Goal: Transaction & Acquisition: Purchase product/service

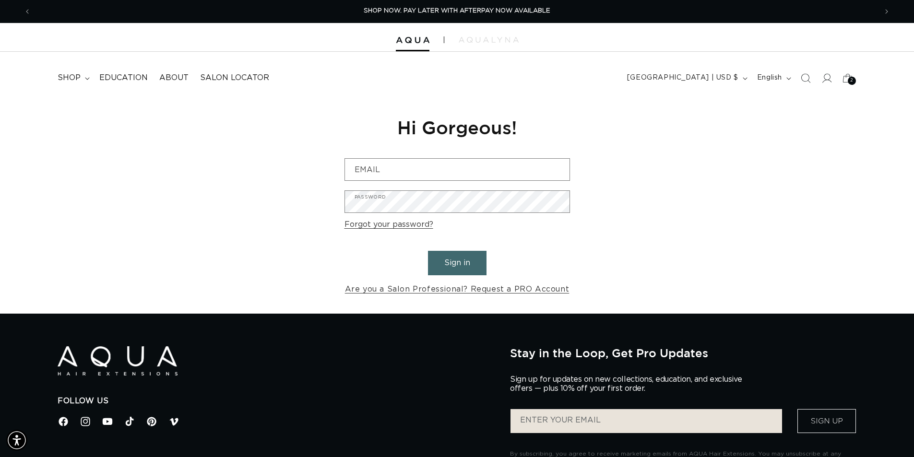
scroll to position [0, 846]
drag, startPoint x: 543, startPoint y: 166, endPoint x: 535, endPoint y: 166, distance: 8.2
click at [543, 166] on input "Email" at bounding box center [457, 170] width 224 height 22
type input "hair.bymeggyy@gmail.com"
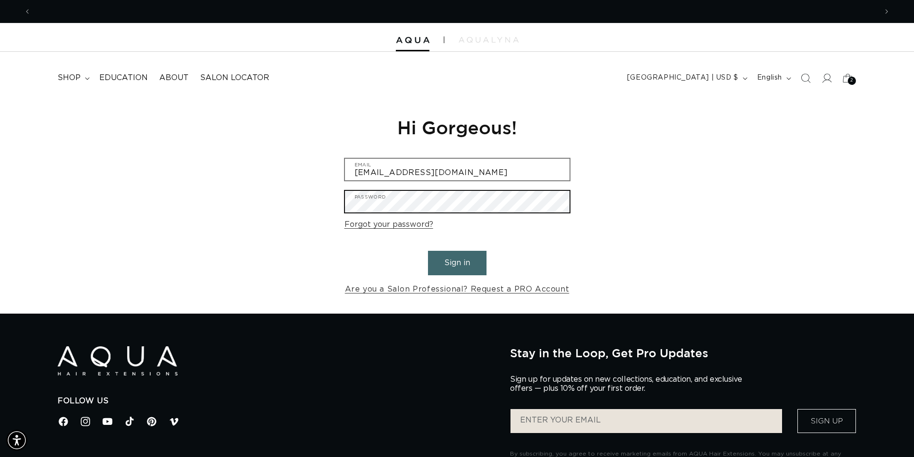
scroll to position [0, 1691]
click at [428, 251] on button "Sign in" at bounding box center [457, 263] width 59 height 24
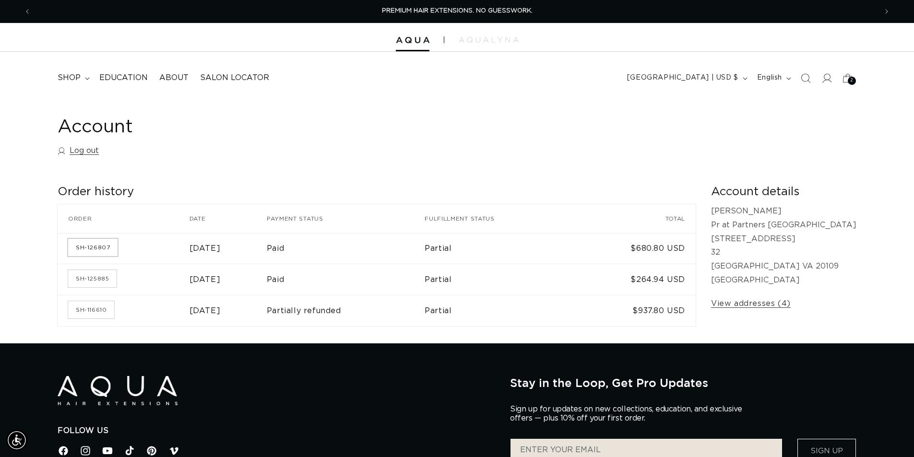
click at [113, 247] on link "SH-126807" at bounding box center [92, 247] width 49 height 17
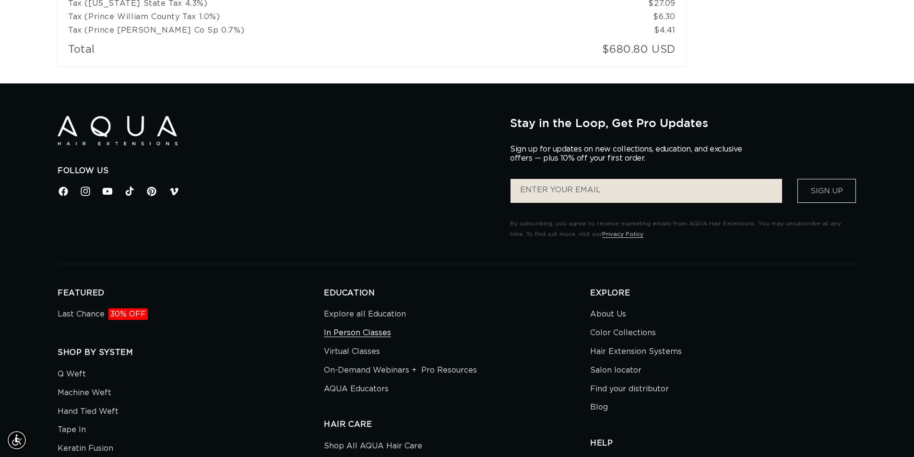
click at [352, 336] on link "In Person Classes" at bounding box center [357, 333] width 67 height 19
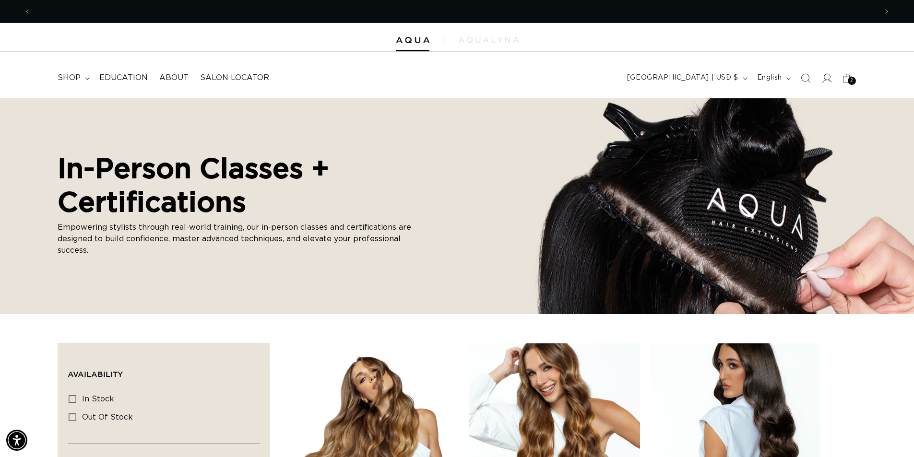
scroll to position [0, 846]
click at [113, 78] on span "Education" at bounding box center [123, 78] width 48 height 10
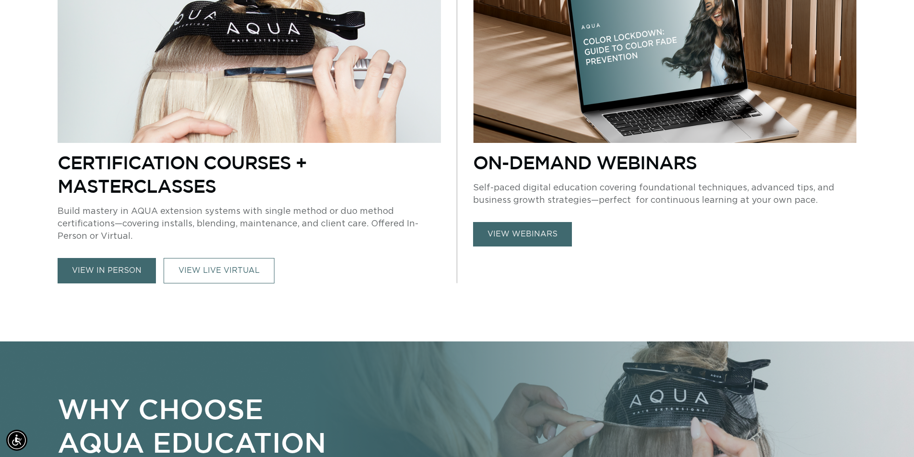
scroll to position [0, 846]
click at [210, 266] on link "VIEW LIVE VIRTUAL" at bounding box center [219, 270] width 111 height 25
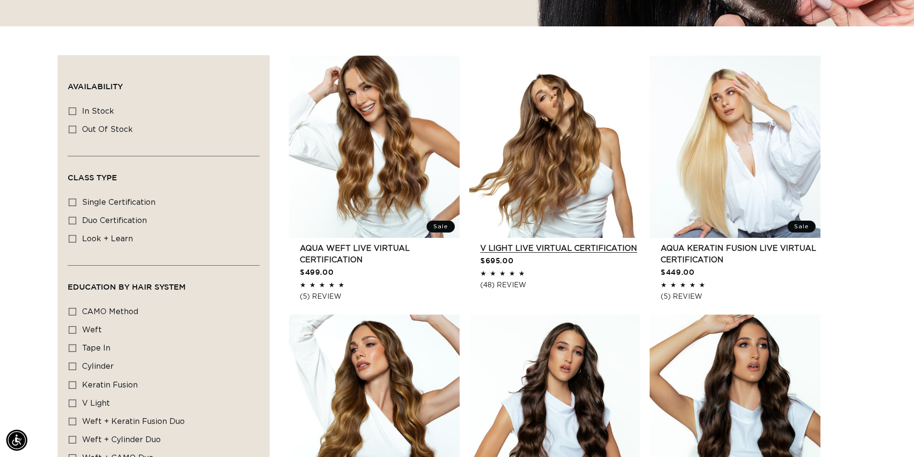
scroll to position [0, 846]
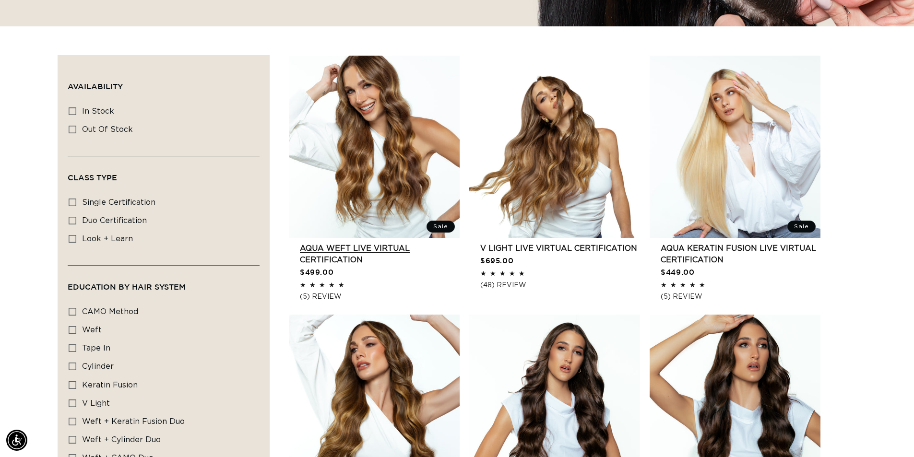
click at [342, 250] on link "AQUA Weft LIVE VIRTUAL Certification" at bounding box center [380, 254] width 160 height 23
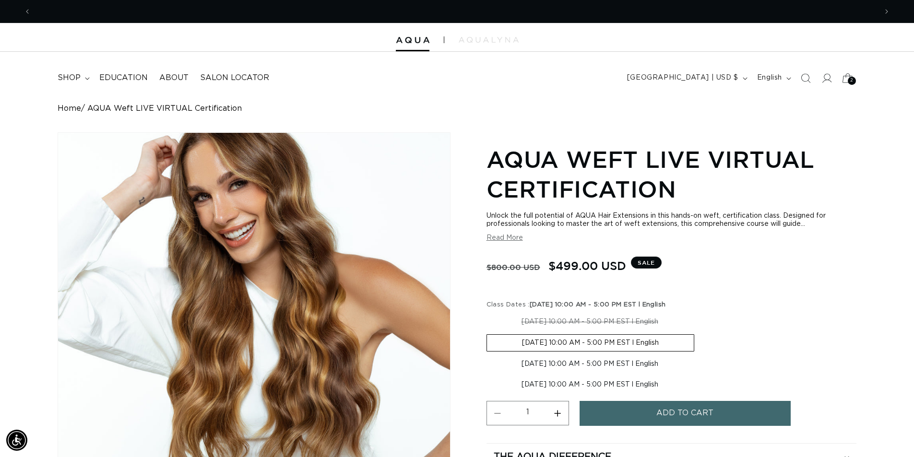
click at [845, 72] on icon at bounding box center [847, 78] width 23 height 23
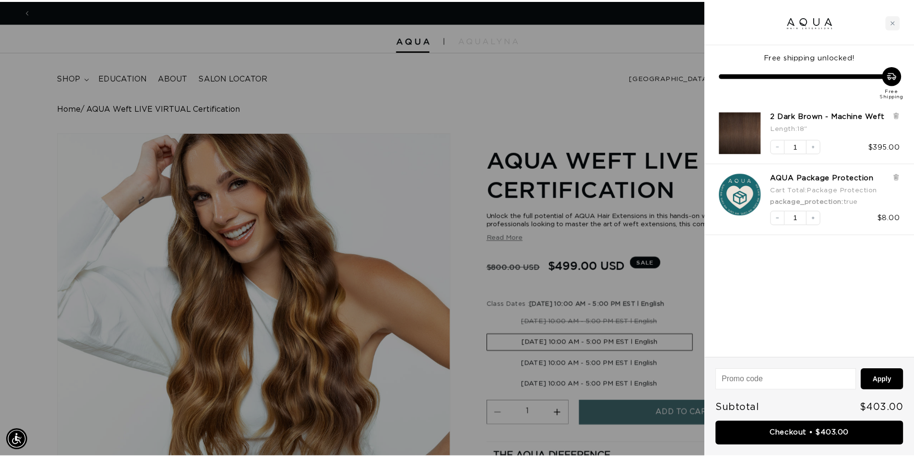
scroll to position [0, 1706]
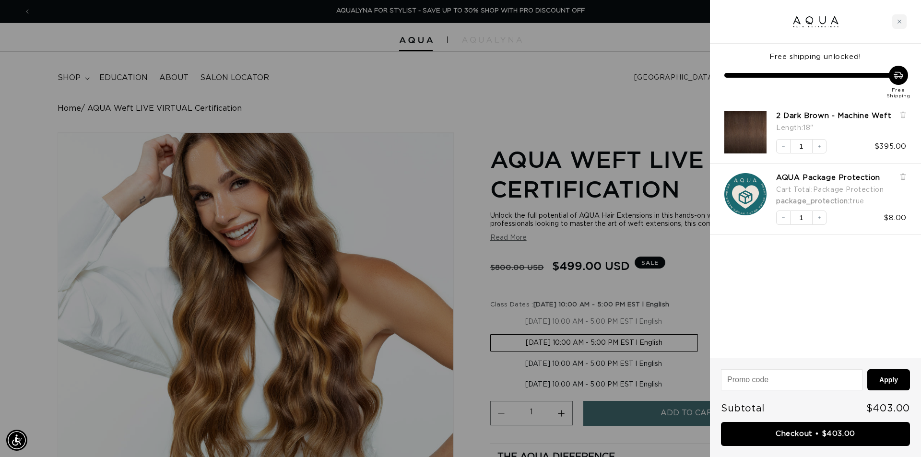
click at [669, 114] on div at bounding box center [460, 228] width 921 height 457
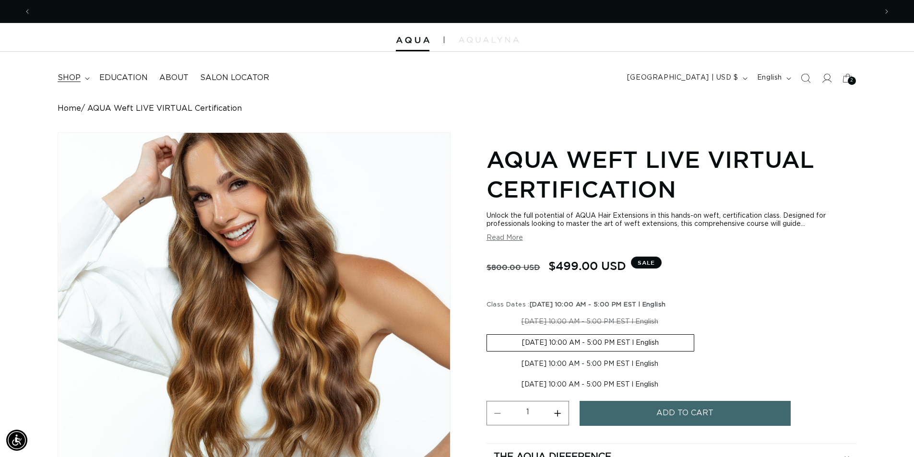
scroll to position [0, 0]
click at [86, 77] on icon at bounding box center [87, 78] width 5 height 3
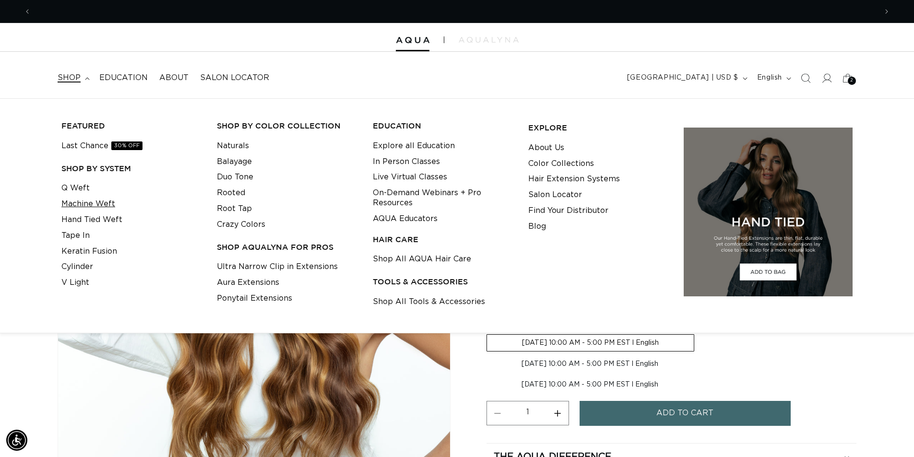
scroll to position [0, 1691]
click at [78, 217] on link "Hand Tied Weft" at bounding box center [91, 220] width 61 height 16
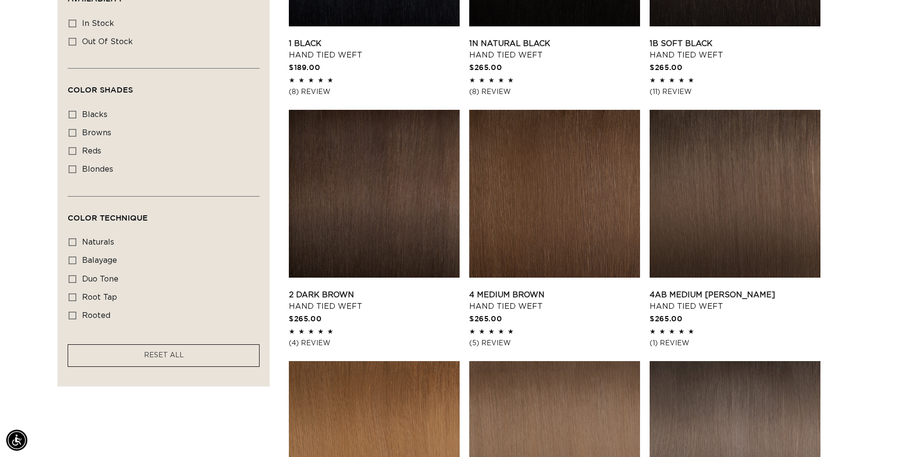
scroll to position [480, 0]
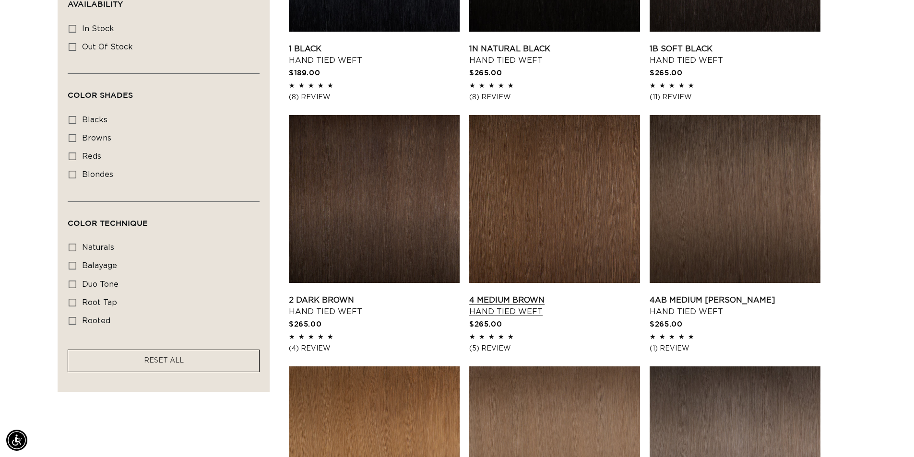
click at [583, 295] on link "4 Medium Brown Hand Tied Weft" at bounding box center [554, 306] width 171 height 23
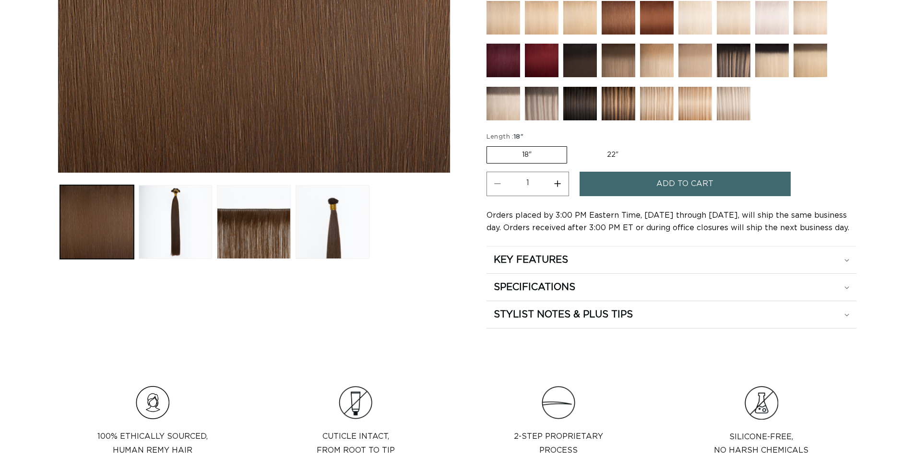
click at [530, 266] on h2 "KEY FEATURES" at bounding box center [531, 260] width 74 height 12
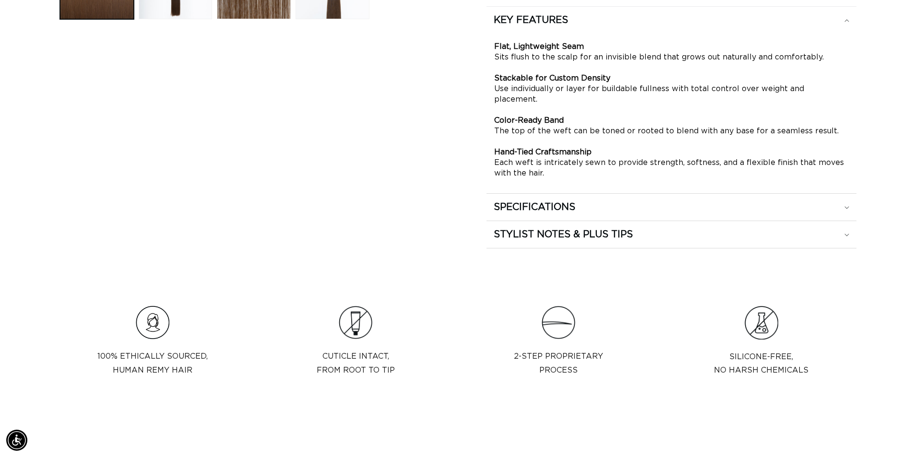
scroll to position [0, 846]
click at [545, 201] on h2 "SPECIFICATIONS" at bounding box center [535, 207] width 82 height 12
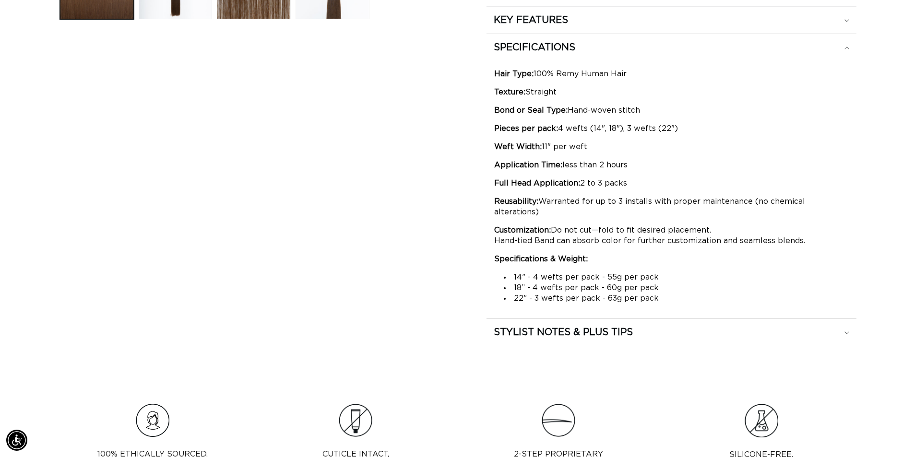
scroll to position [0, 0]
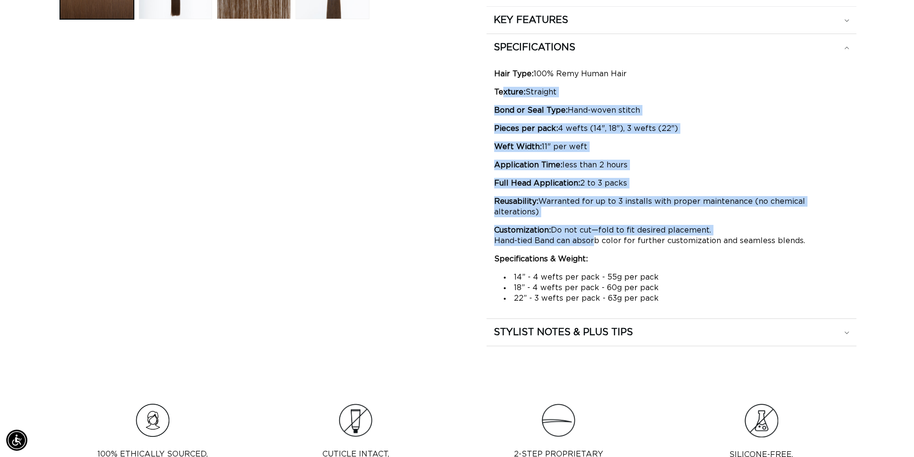
drag, startPoint x: 501, startPoint y: 82, endPoint x: 590, endPoint y: 231, distance: 173.6
click at [590, 231] on div "Hair Type: 100% Remy Human Hair Texture: Straight Bond or Seal Type: Hand-woven…" at bounding box center [671, 186] width 354 height 235
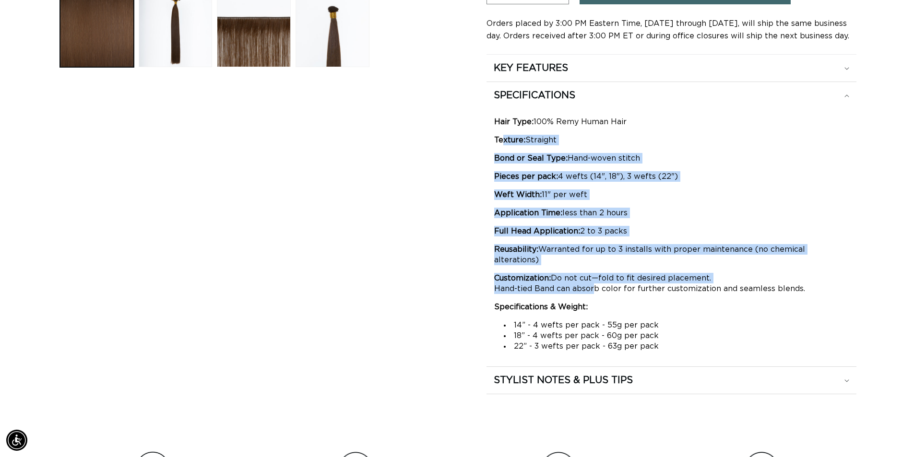
scroll to position [0, 1691]
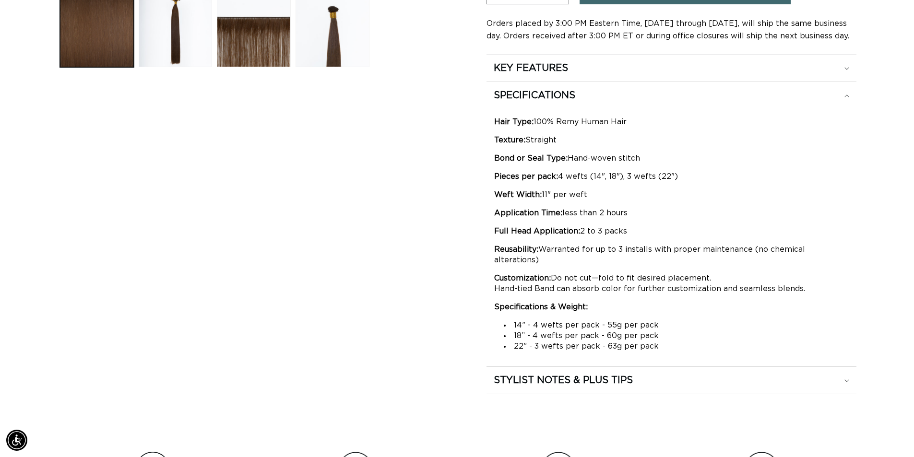
click at [600, 289] on div "Hair Type: 100% Remy Human Hair Texture: Straight Bond or Seal Type: Hand-woven…" at bounding box center [671, 234] width 354 height 235
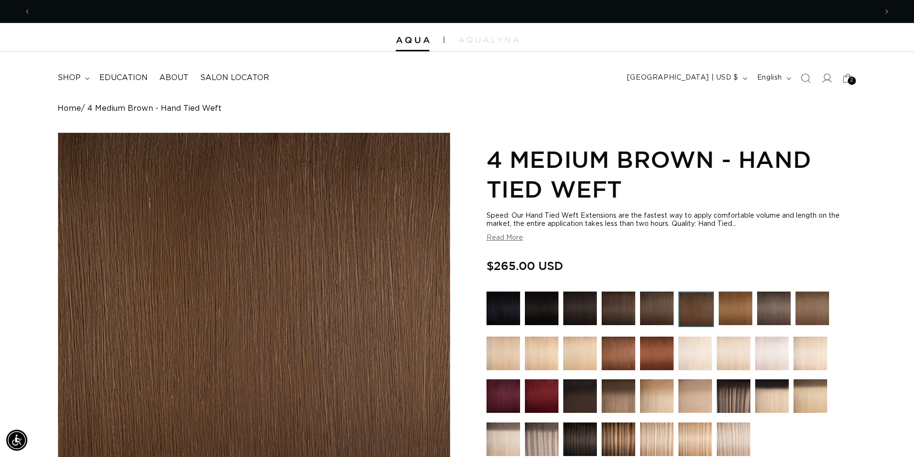
scroll to position [0, 846]
click at [71, 80] on span "shop" at bounding box center [69, 78] width 23 height 10
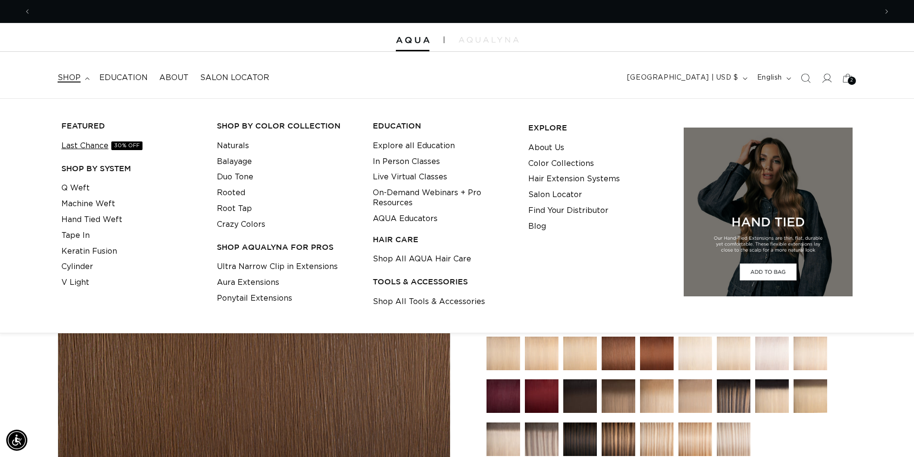
scroll to position [0, 1691]
click at [108, 145] on link "Last Chance 30% OFF" at bounding box center [101, 146] width 81 height 16
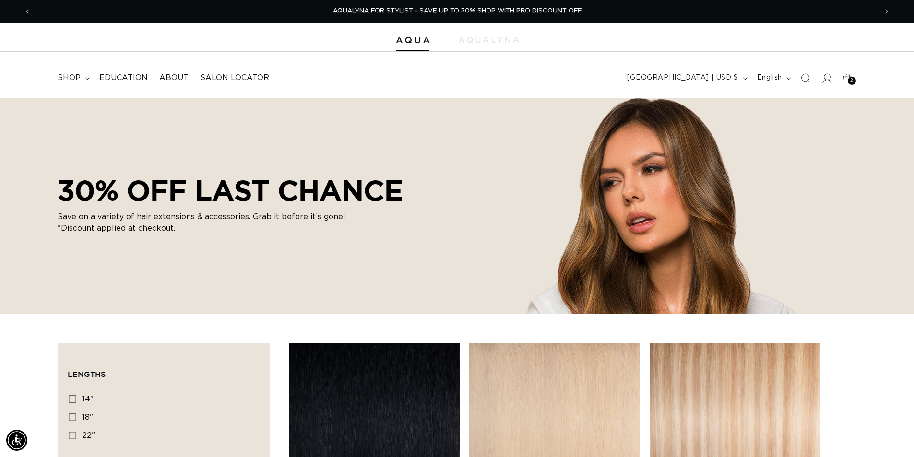
click at [90, 76] on summary "shop" at bounding box center [73, 78] width 42 height 22
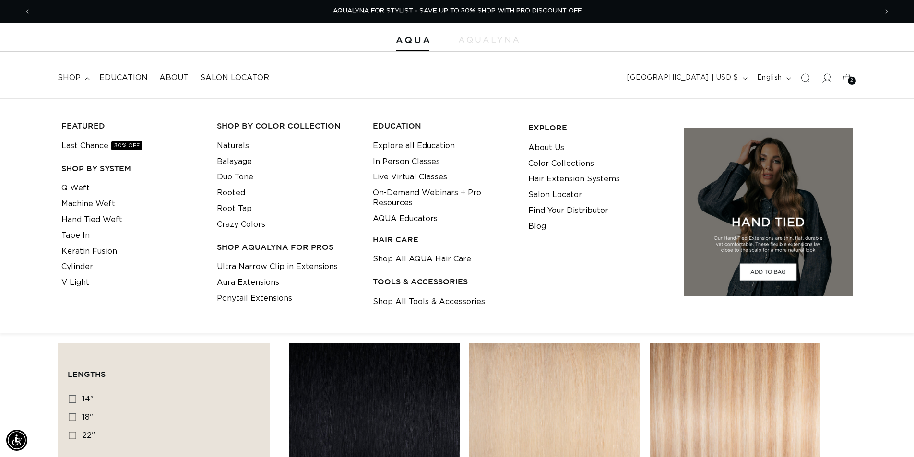
click at [83, 211] on link "Machine Weft" at bounding box center [88, 204] width 54 height 16
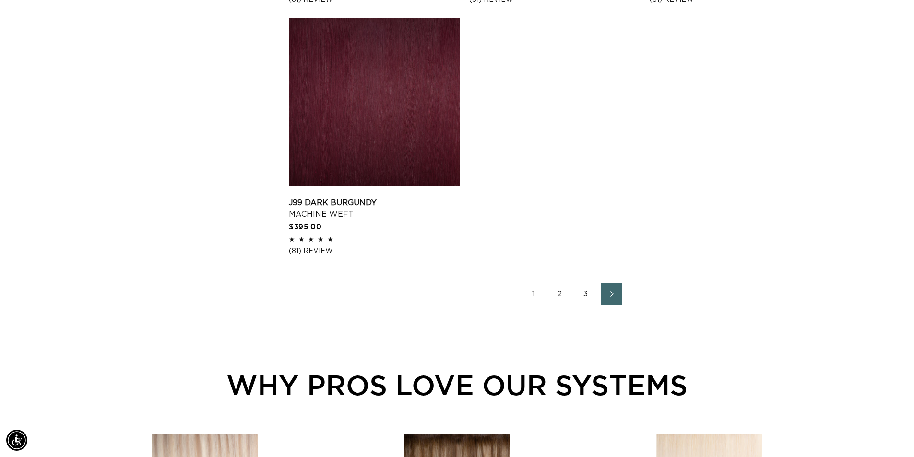
scroll to position [0, 846]
click at [560, 297] on link "2" at bounding box center [559, 293] width 21 height 21
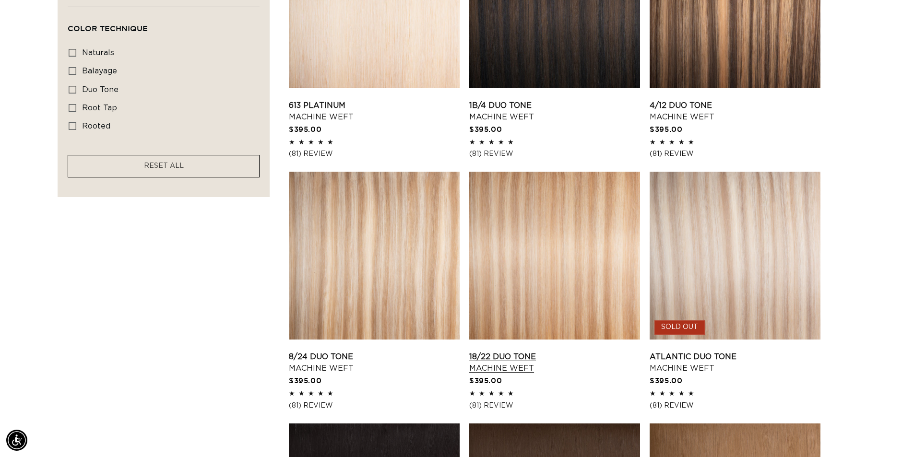
scroll to position [0, 1691]
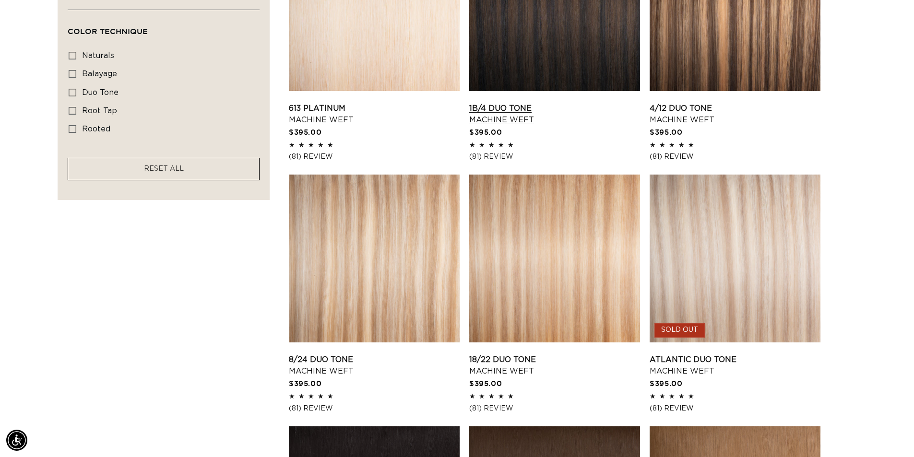
click at [540, 103] on link "1B/4 Duo Tone Machine Weft" at bounding box center [554, 114] width 171 height 23
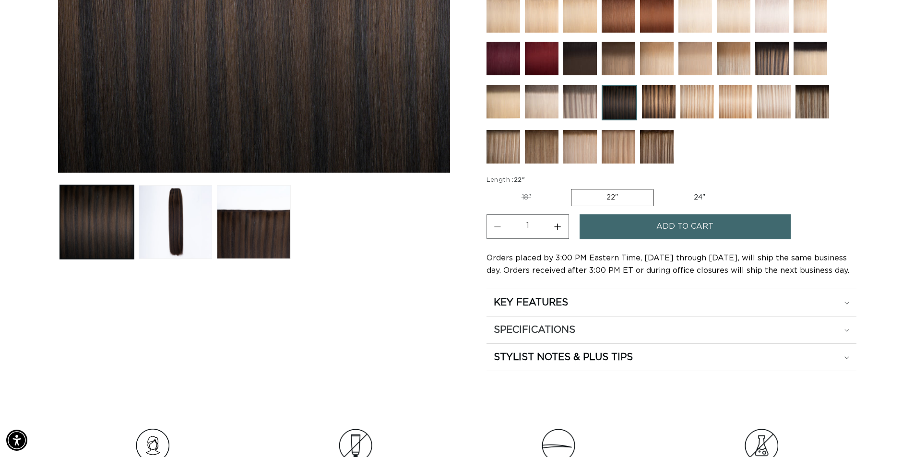
click at [625, 326] on div "SPECIFICATIONS" at bounding box center [671, 330] width 355 height 12
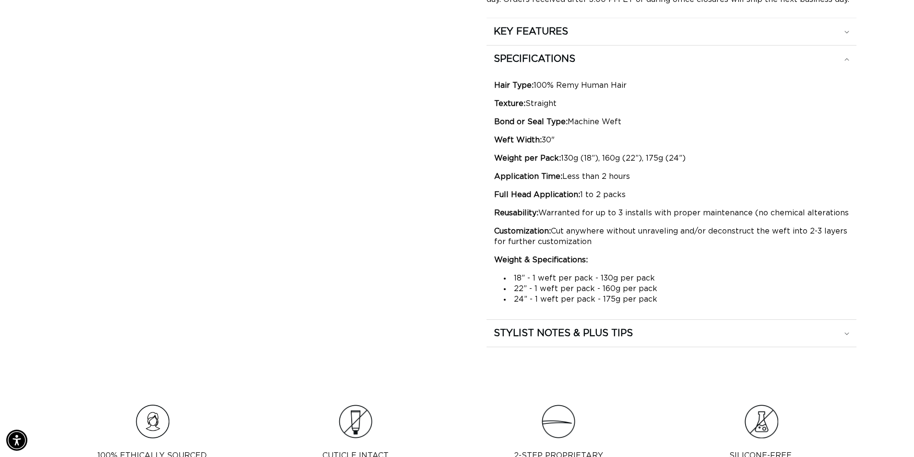
scroll to position [624, 0]
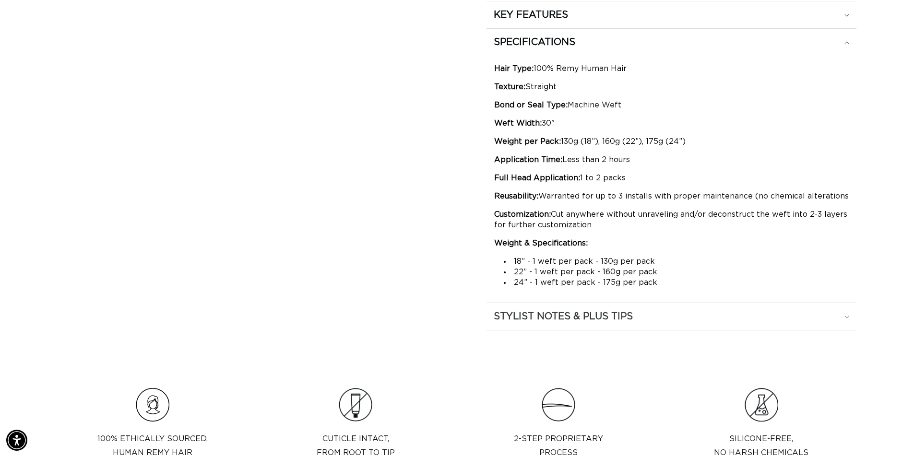
click at [652, 311] on div "STYLIST NOTES & PLUS TIPS" at bounding box center [671, 316] width 355 height 12
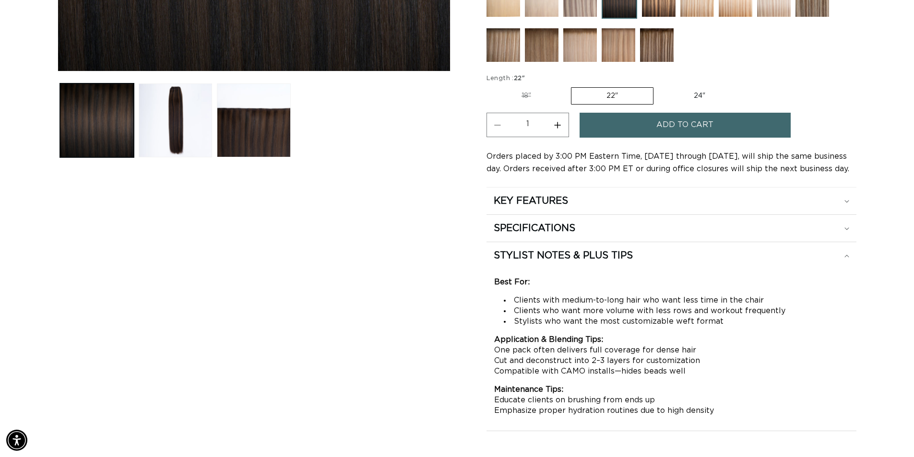
scroll to position [432, 0]
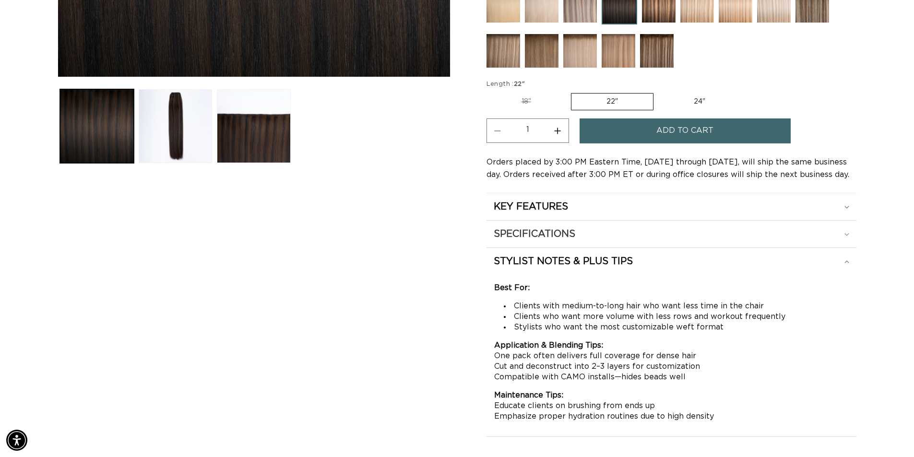
click at [561, 225] on summary "SPECIFICATIONS" at bounding box center [671, 234] width 370 height 27
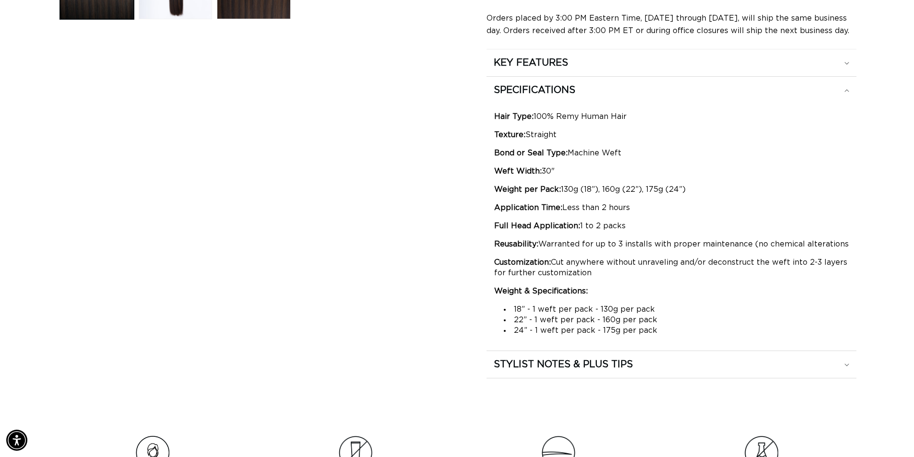
scroll to position [0, 0]
drag, startPoint x: 542, startPoint y: 170, endPoint x: 566, endPoint y: 172, distance: 24.1
click at [566, 172] on p "Weft Width: 30"" at bounding box center [671, 171] width 354 height 11
click at [597, 163] on div "Hair Type: 100% Remy Human Hair Texture: Straight Bond or Seal Type: Machine We…" at bounding box center [671, 223] width 354 height 224
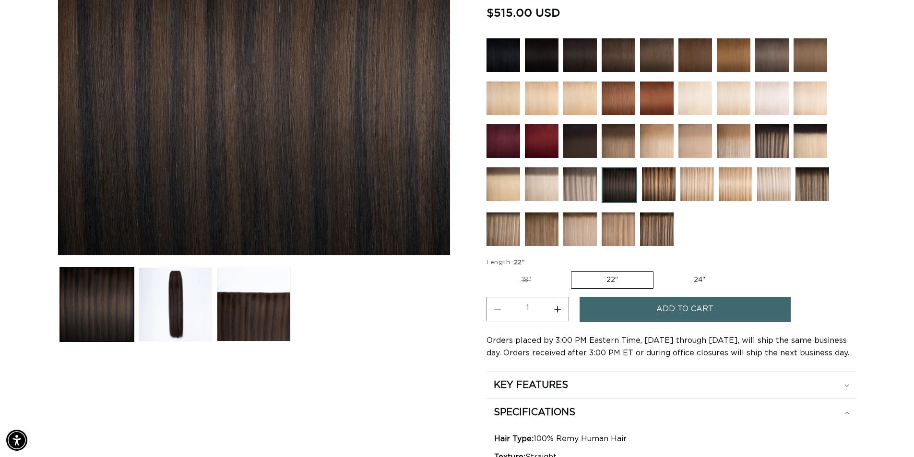
scroll to position [240, 0]
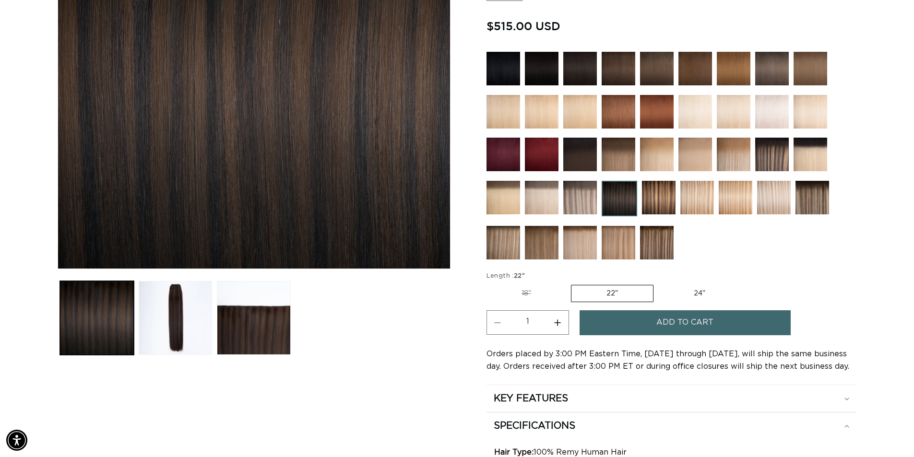
click at [558, 324] on button "Increase quantity for 1B/4 Duo Tone - Machine Weft" at bounding box center [558, 322] width 22 height 24
click at [557, 328] on button "Increase quantity for 1B/4 Duo Tone - Machine Weft" at bounding box center [558, 322] width 22 height 24
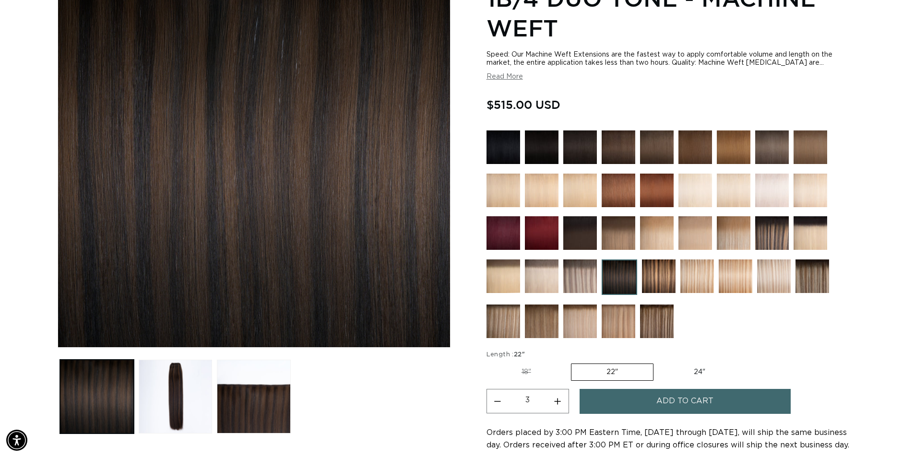
scroll to position [192, 0]
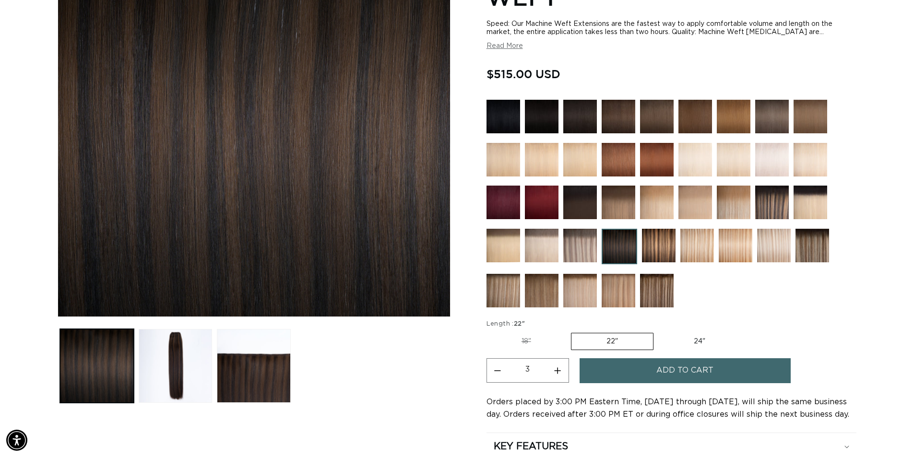
click at [497, 372] on button "Decrease quantity for 1B/4 Duo Tone - Machine Weft" at bounding box center [498, 370] width 22 height 24
click at [554, 368] on button "Increase quantity for 1B/4 Duo Tone - Machine Weft" at bounding box center [558, 370] width 22 height 24
type input "3"
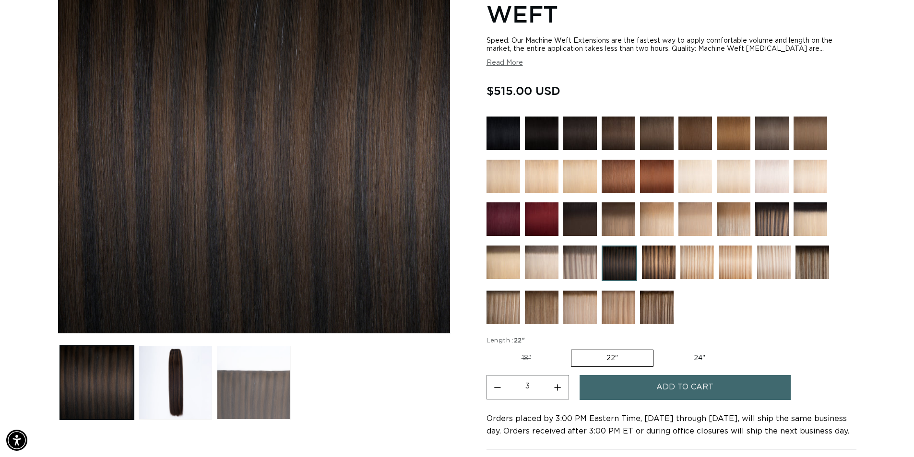
scroll to position [0, 0]
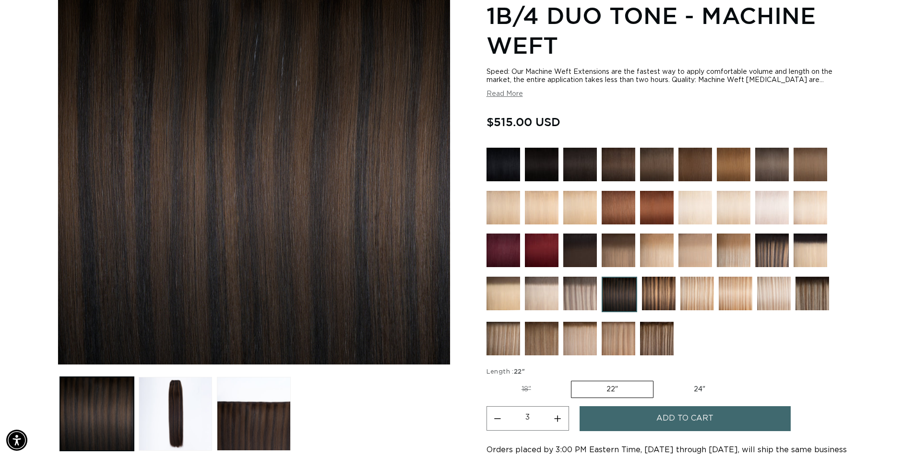
click at [693, 389] on label "24" Variant sold out or unavailable" at bounding box center [700, 389] width 82 height 16
click at [659, 379] on input "24" Variant sold out or unavailable" at bounding box center [658, 379] width 0 height 0
radio input "true"
click at [553, 413] on button "Increase quantity for 1B/4 Duo Tone - Machine Weft" at bounding box center [558, 418] width 22 height 24
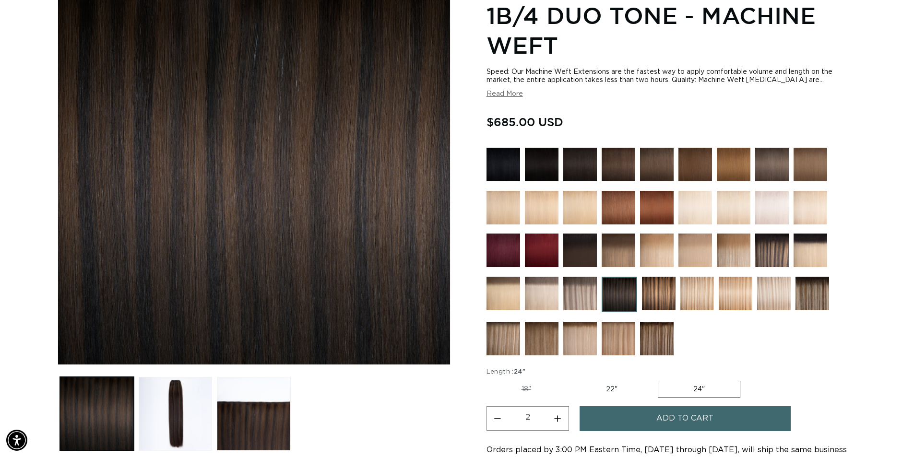
type input "3"
